Goal: Transaction & Acquisition: Purchase product/service

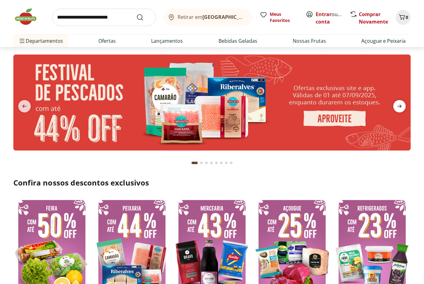
click at [399, 108] on icon "next" at bounding box center [399, 106] width 4 height 3
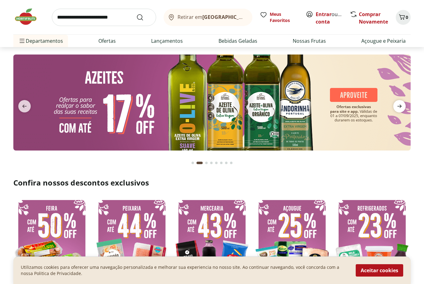
click at [399, 108] on icon "next" at bounding box center [399, 106] width 4 height 3
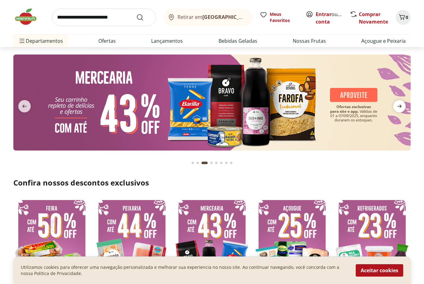
click at [399, 108] on icon "next" at bounding box center [399, 106] width 4 height 3
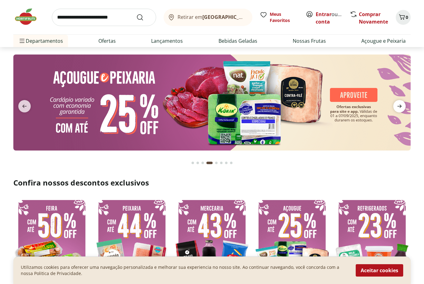
click at [399, 108] on icon "next" at bounding box center [399, 106] width 4 height 3
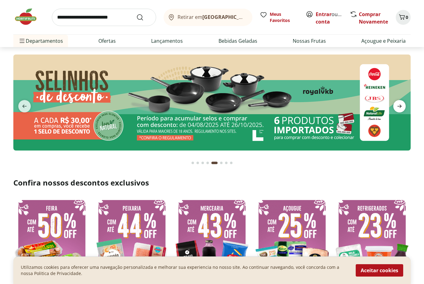
click at [399, 108] on icon "next" at bounding box center [399, 106] width 4 height 3
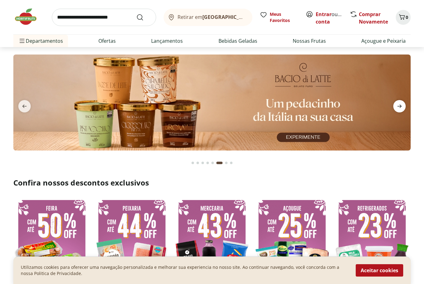
click at [399, 108] on icon "next" at bounding box center [399, 106] width 4 height 3
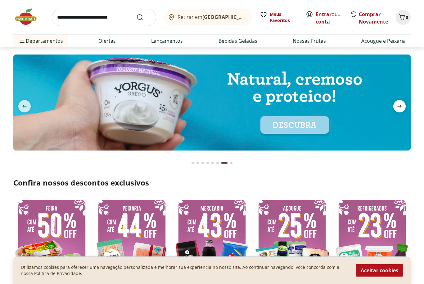
click at [399, 108] on icon "next" at bounding box center [399, 106] width 4 height 3
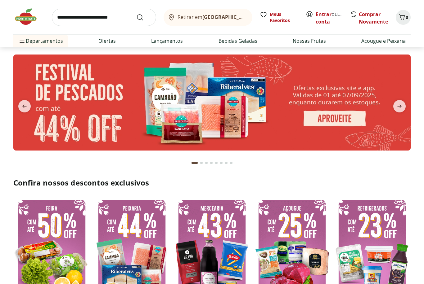
click at [100, 18] on input "search" at bounding box center [104, 17] width 104 height 17
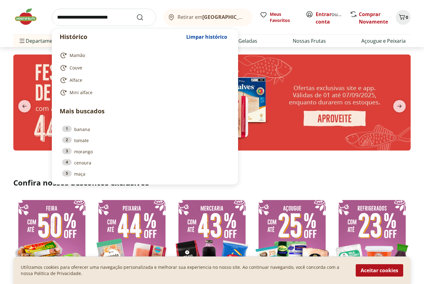
click at [144, 17] on button "Submit Search" at bounding box center [143, 17] width 15 height 7
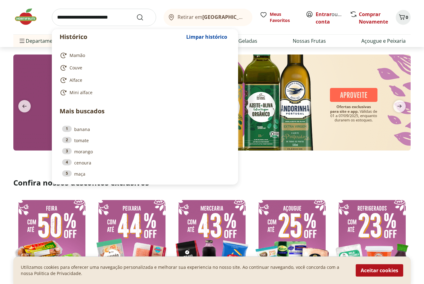
click at [58, 17] on input "search" at bounding box center [104, 17] width 104 height 17
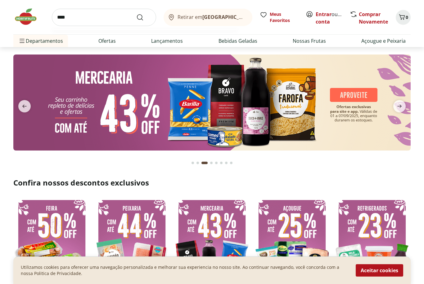
type input "*****"
click at [144, 17] on button "Submit Search" at bounding box center [143, 17] width 15 height 7
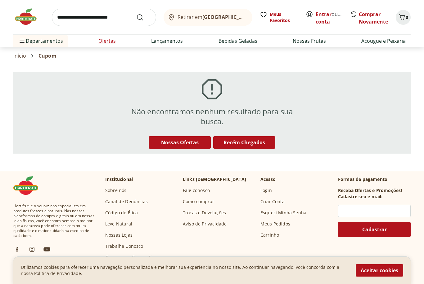
click at [108, 44] on link "Ofertas" at bounding box center [106, 40] width 17 height 7
select select "**********"
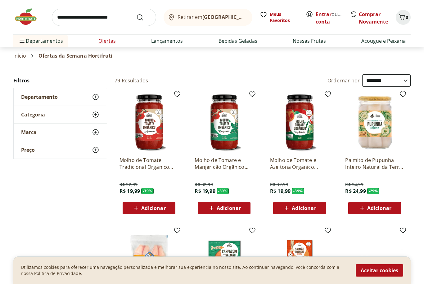
click at [105, 41] on link "Ofertas" at bounding box center [106, 40] width 17 height 7
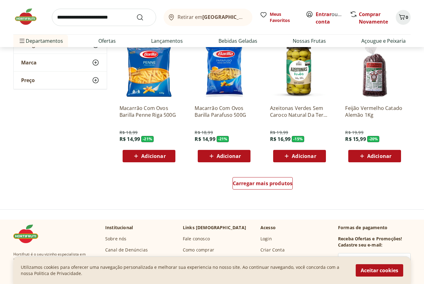
scroll to position [293, 0]
